Goal: Navigation & Orientation: Understand site structure

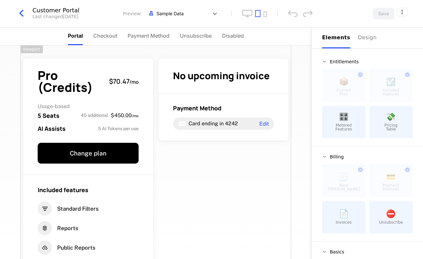
click at [9, 11] on div "Customer Portal Last changed [DATE] Preview: Sample Data Save" at bounding box center [211, 13] width 423 height 27
click at [24, 13] on icon "button" at bounding box center [22, 13] width 12 height 12
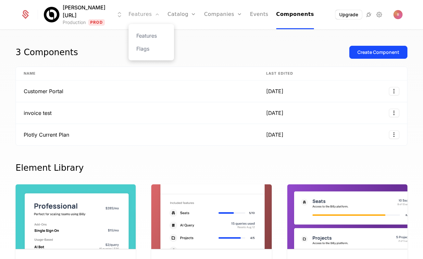
click at [141, 15] on link "Features" at bounding box center [144, 14] width 31 height 29
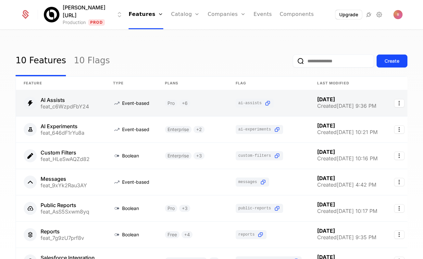
click at [68, 90] on link at bounding box center [60, 103] width 89 height 26
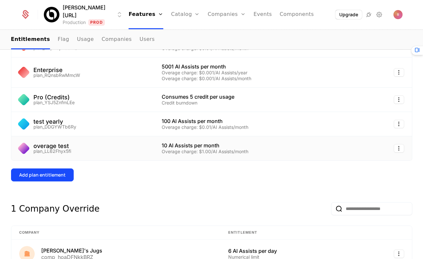
scroll to position [181, 0]
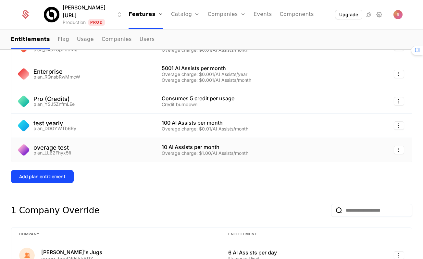
click at [136, 148] on div "overage test plan_LL62Fhyx5fi" at bounding box center [82, 150] width 127 height 10
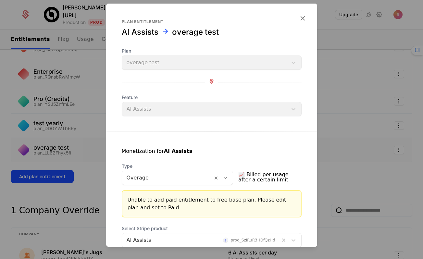
click at [371, 159] on div at bounding box center [211, 129] width 423 height 259
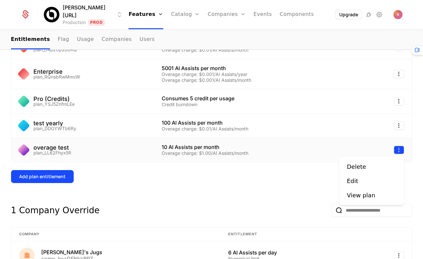
click at [400, 150] on html "[PERSON_NAME][URL] Production Prod Features Features Flags Catalog Plans Add On…" at bounding box center [211, 129] width 423 height 259
click at [274, 180] on html "[PERSON_NAME][URL] Production Prod Features Features Flags Catalog Plans Add On…" at bounding box center [211, 129] width 423 height 259
click at [42, 151] on div "plan_LL62Fhyx5fi" at bounding box center [52, 153] width 38 height 5
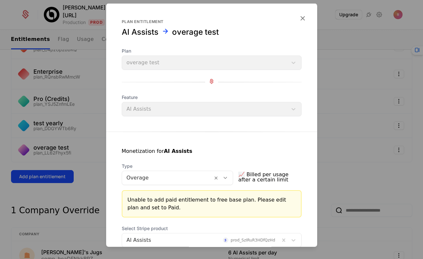
click at [44, 149] on div at bounding box center [211, 129] width 423 height 259
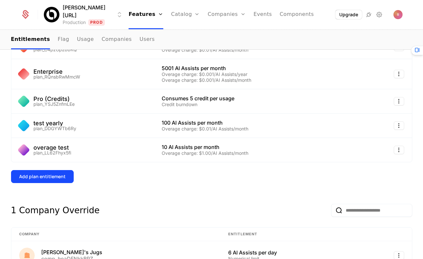
click at [50, 144] on td "overage test plan_LL62Fhyx5fi" at bounding box center [82, 150] width 143 height 24
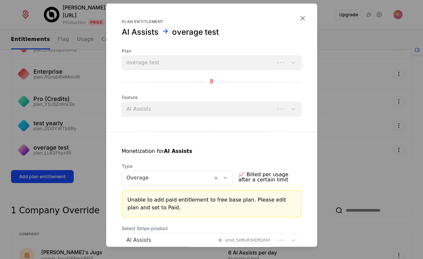
click at [49, 147] on div at bounding box center [211, 129] width 423 height 259
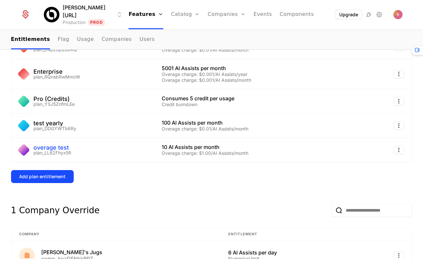
click at [49, 148] on div "overage test" at bounding box center [52, 148] width 38 height 6
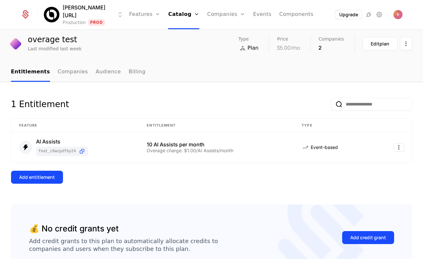
scroll to position [5, 0]
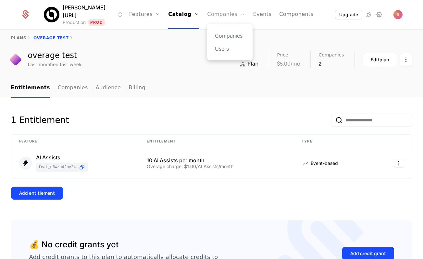
click at [207, 16] on link "Companies" at bounding box center [226, 14] width 38 height 29
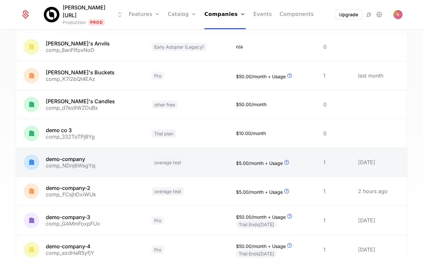
scroll to position [68, 0]
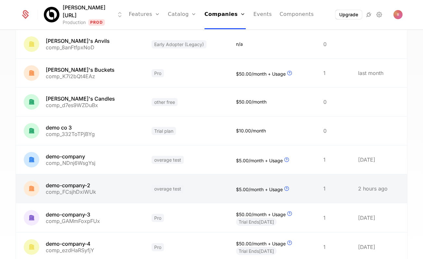
click at [85, 188] on link at bounding box center [80, 189] width 128 height 29
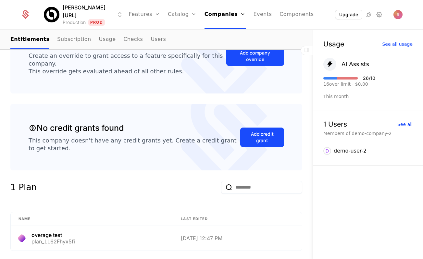
scroll to position [317, 0]
